Goal: Information Seeking & Learning: Learn about a topic

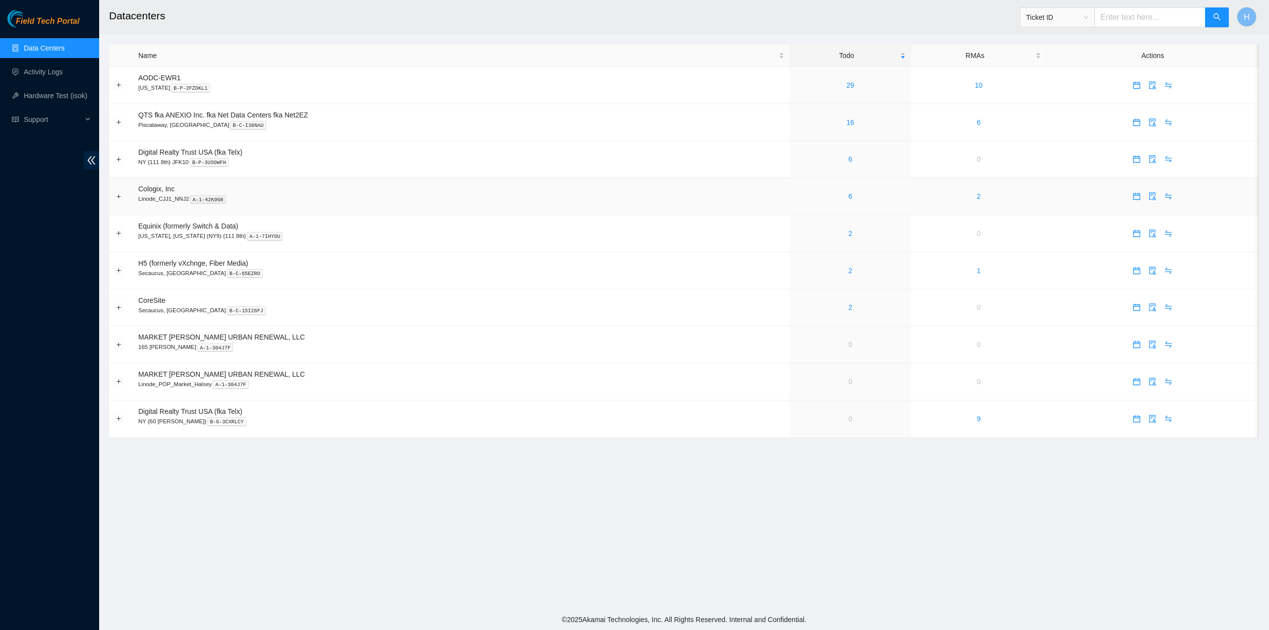
click at [816, 187] on td "6" at bounding box center [849, 196] width 121 height 37
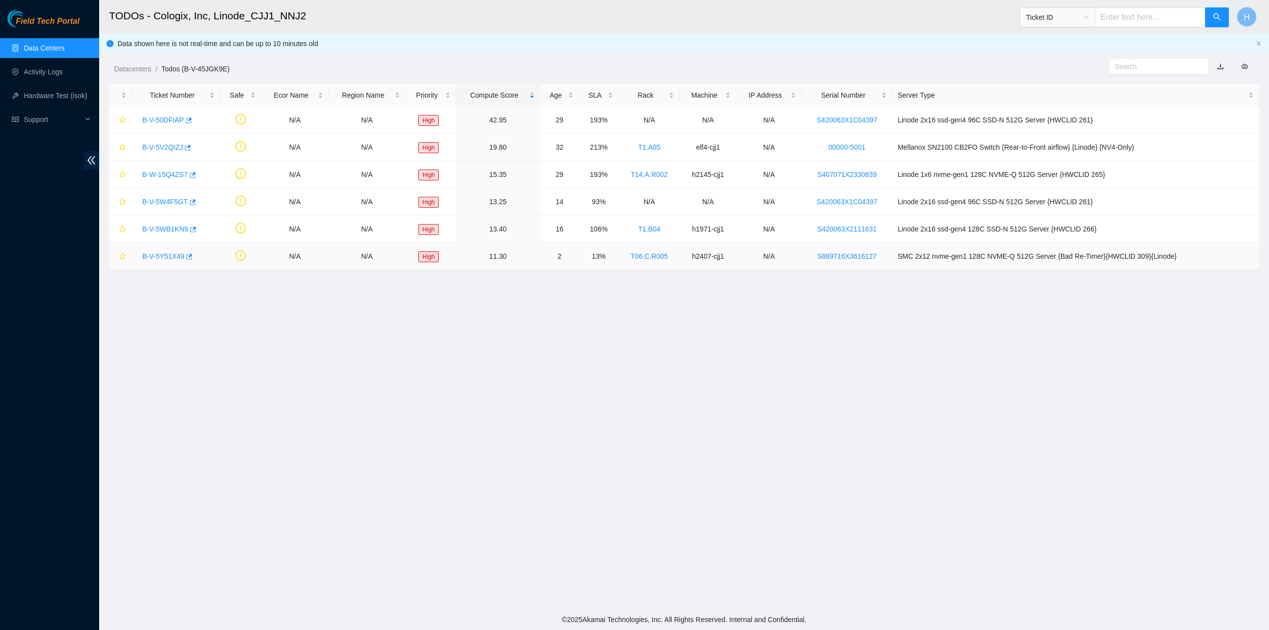
click at [177, 259] on link "B-V-5Y51X49" at bounding box center [163, 256] width 42 height 8
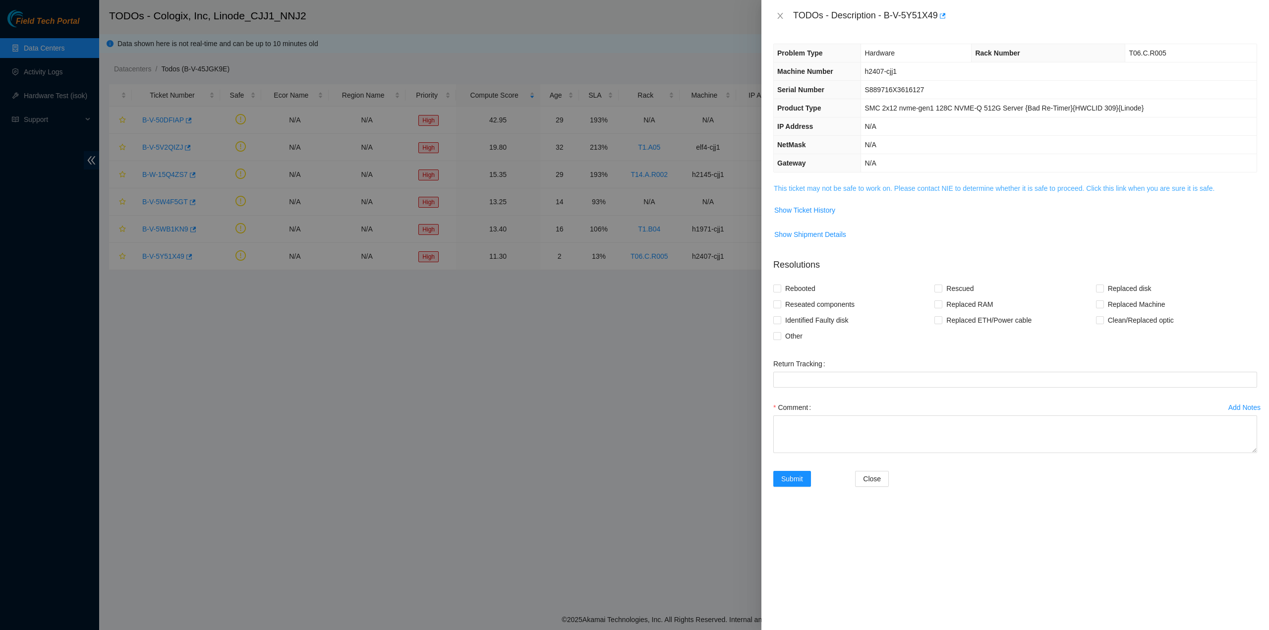
click at [791, 184] on link "This ticket may not be safe to work on. Please contact NIE to determine whether…" at bounding box center [993, 188] width 441 height 8
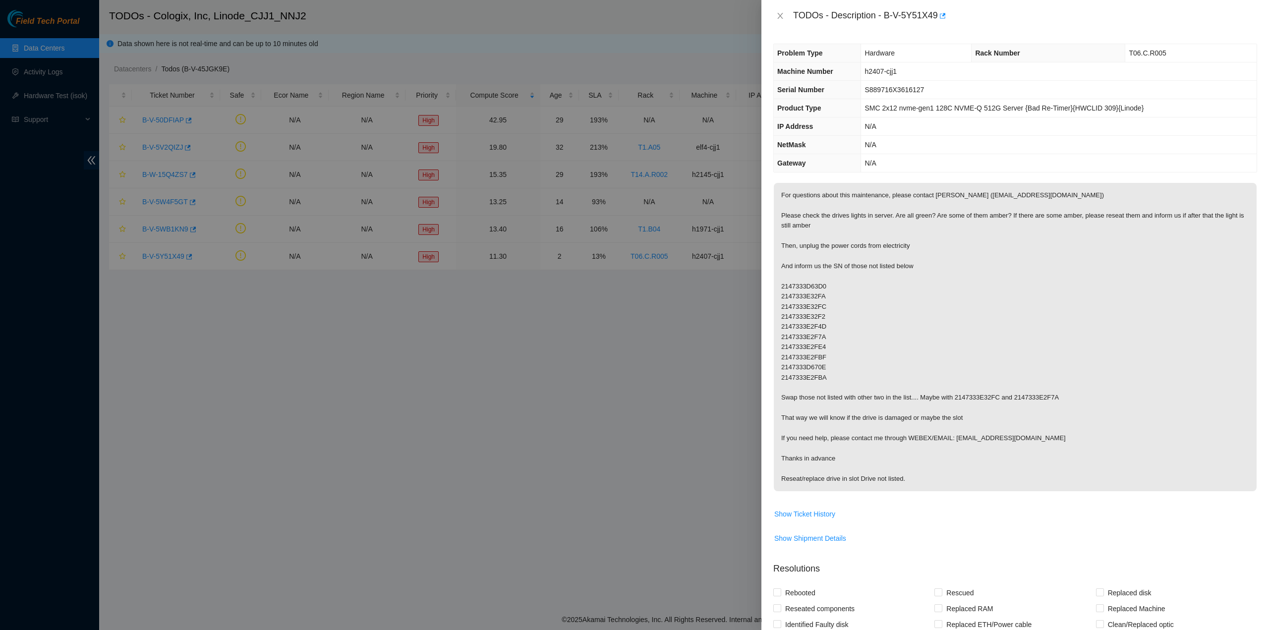
drag, startPoint x: 435, startPoint y: 290, endPoint x: 432, endPoint y: 300, distance: 10.2
click at [439, 289] on div at bounding box center [634, 315] width 1269 height 630
click at [435, 387] on div at bounding box center [634, 315] width 1269 height 630
